Goal: Task Accomplishment & Management: Manage account settings

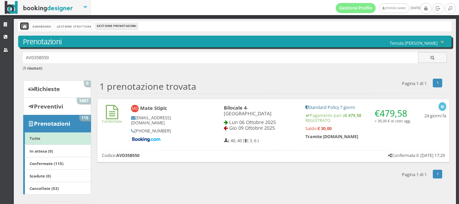
click at [27, 25] on icon at bounding box center [25, 27] width 5 height 5
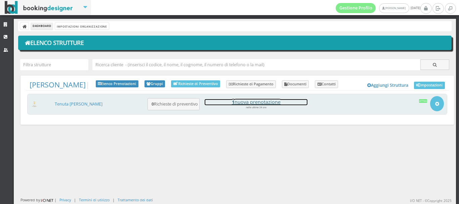
click at [264, 105] on h4 "1 nuova prenotazione" at bounding box center [256, 102] width 103 height 6
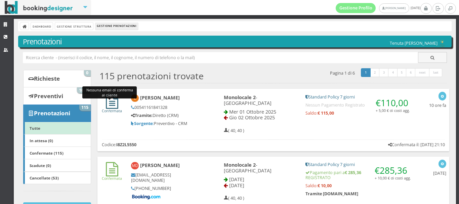
click at [110, 104] on icon at bounding box center [112, 101] width 12 height 14
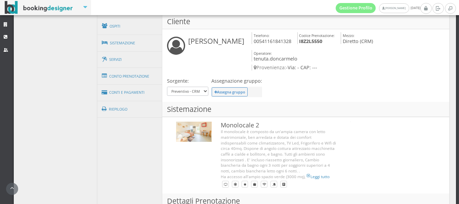
scroll to position [227, 0]
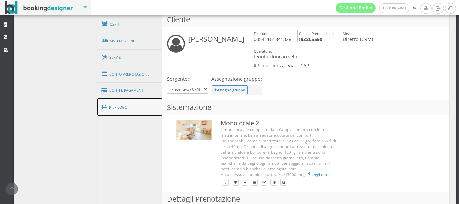
click at [111, 99] on link "Riepilogo" at bounding box center [130, 107] width 65 height 17
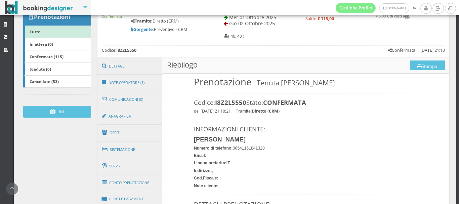
scroll to position [106, 0]
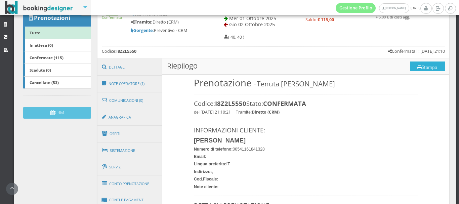
click at [428, 62] on button "Stampa" at bounding box center [427, 67] width 35 height 10
